Goal: Book appointment/travel/reservation

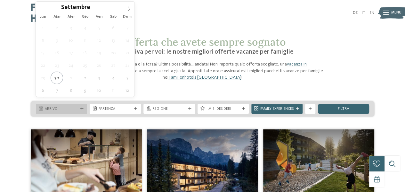
click at [69, 106] on div "Arrivo" at bounding box center [62, 108] width 36 height 5
click at [127, 9] on icon at bounding box center [129, 8] width 4 height 4
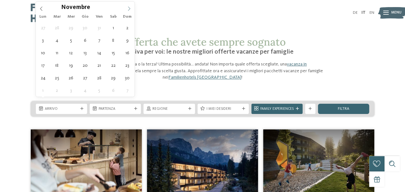
click at [127, 9] on icon at bounding box center [129, 8] width 4 height 4
type input "****"
click at [127, 9] on icon at bounding box center [129, 8] width 4 height 4
type div "11.01.2026"
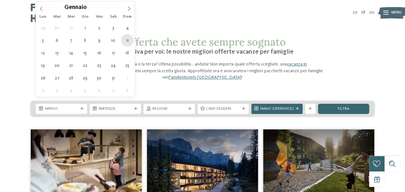
type input "****"
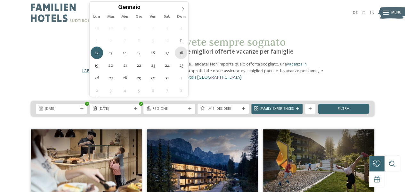
type div "18.01.2026"
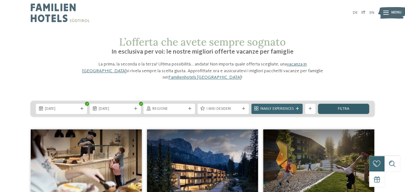
click at [345, 107] on span "filtra" at bounding box center [344, 109] width 12 height 4
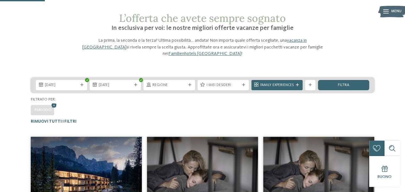
scroll to position [22, 0]
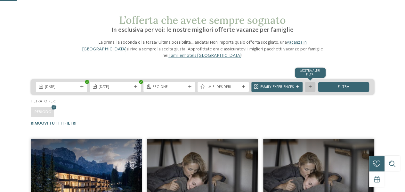
click at [311, 85] on icon at bounding box center [310, 86] width 3 height 3
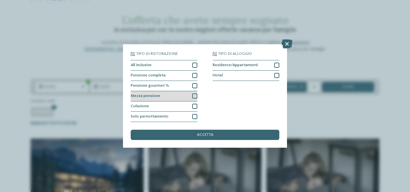
click at [195, 96] on div at bounding box center [194, 95] width 5 height 5
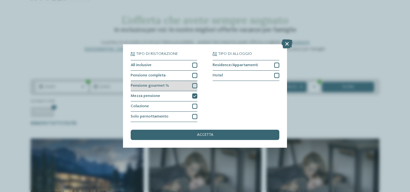
click at [195, 87] on div at bounding box center [194, 85] width 5 height 5
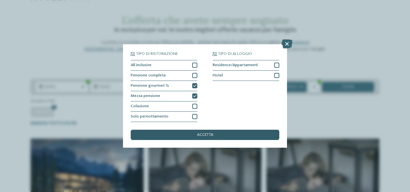
click at [204, 134] on span "accetta" at bounding box center [205, 135] width 16 height 4
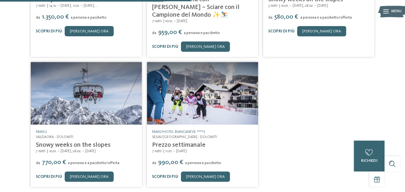
scroll to position [245, 0]
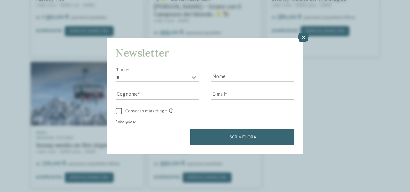
click at [405, 101] on html "Solo un momento – il sito web sta caricando … DE IT !" at bounding box center [205, 117] width 410 height 724
click at [305, 36] on icon at bounding box center [303, 37] width 11 height 9
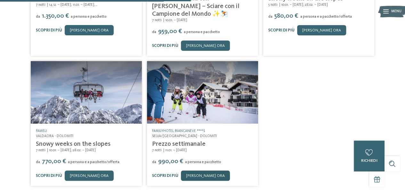
click at [195, 170] on link "[PERSON_NAME] ora" at bounding box center [205, 175] width 49 height 10
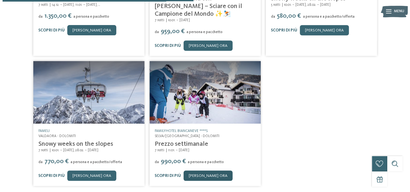
scroll to position [244, 0]
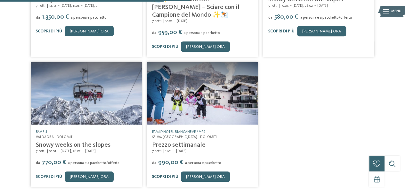
click at [161, 174] on link "Scopri di più" at bounding box center [165, 176] width 26 height 4
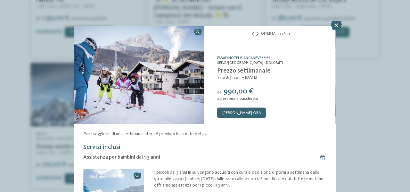
click at [232, 56] on link "Familyhotel Biancaneve ****S" at bounding box center [243, 58] width 53 height 4
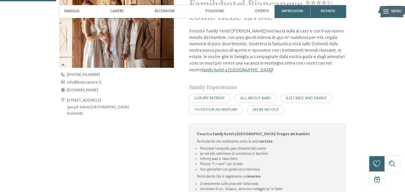
scroll to position [186, 0]
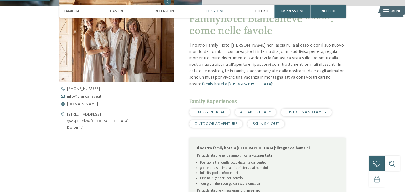
click at [217, 10] on span "Posizione" at bounding box center [215, 11] width 19 height 4
click at [216, 12] on span "Posizione" at bounding box center [215, 11] width 19 height 4
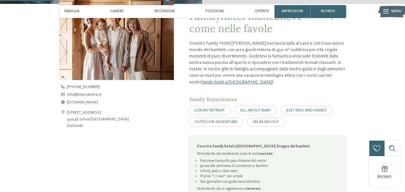
scroll to position [202, 0]
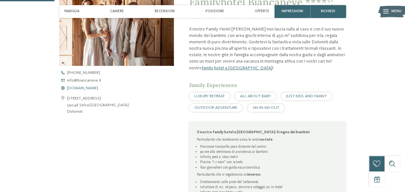
click at [90, 88] on span "[DOMAIN_NAME]" at bounding box center [82, 88] width 31 height 4
